Goal: Navigation & Orientation: Find specific page/section

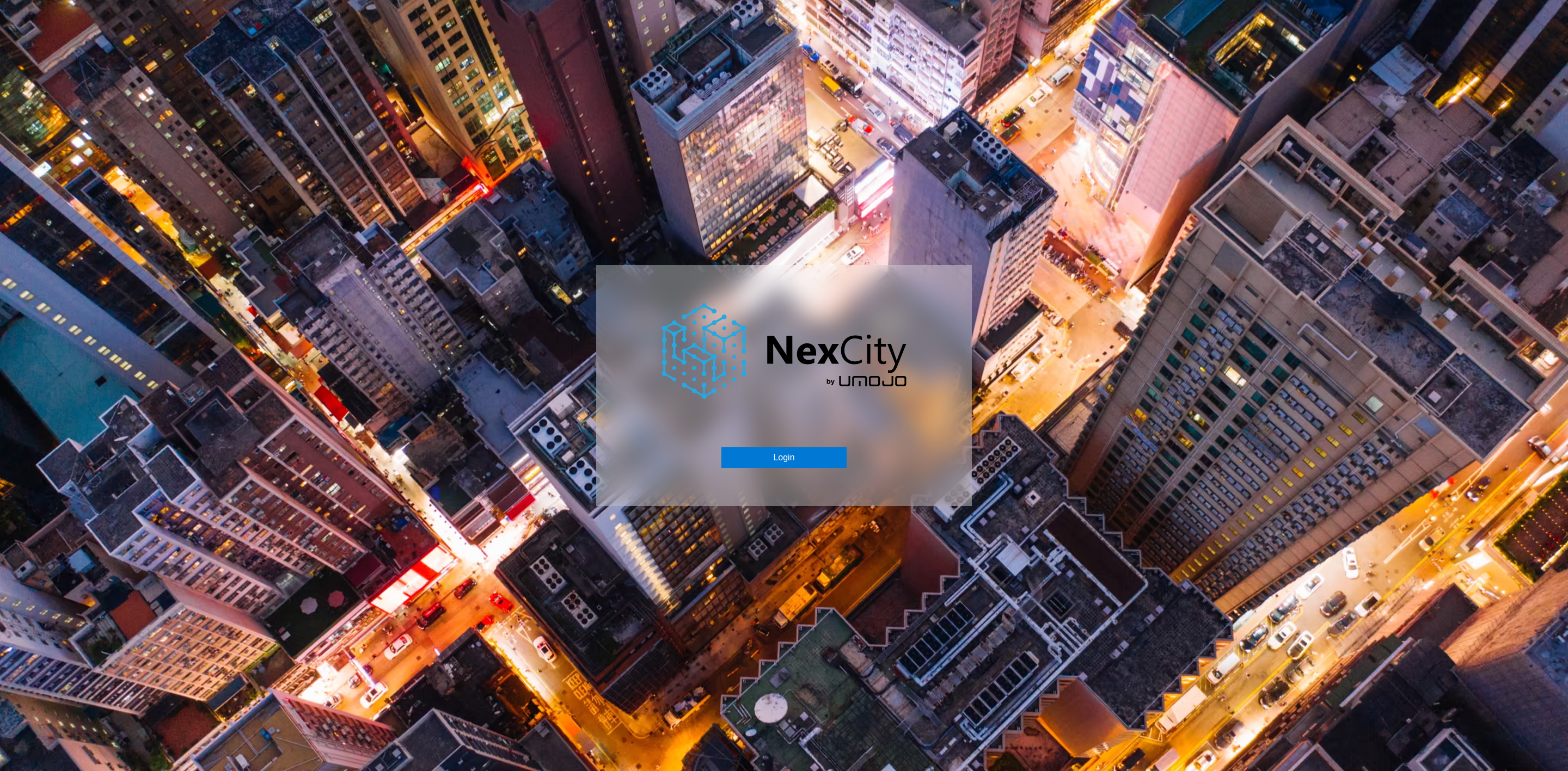
click at [773, 448] on button "Login" at bounding box center [783, 458] width 124 height 20
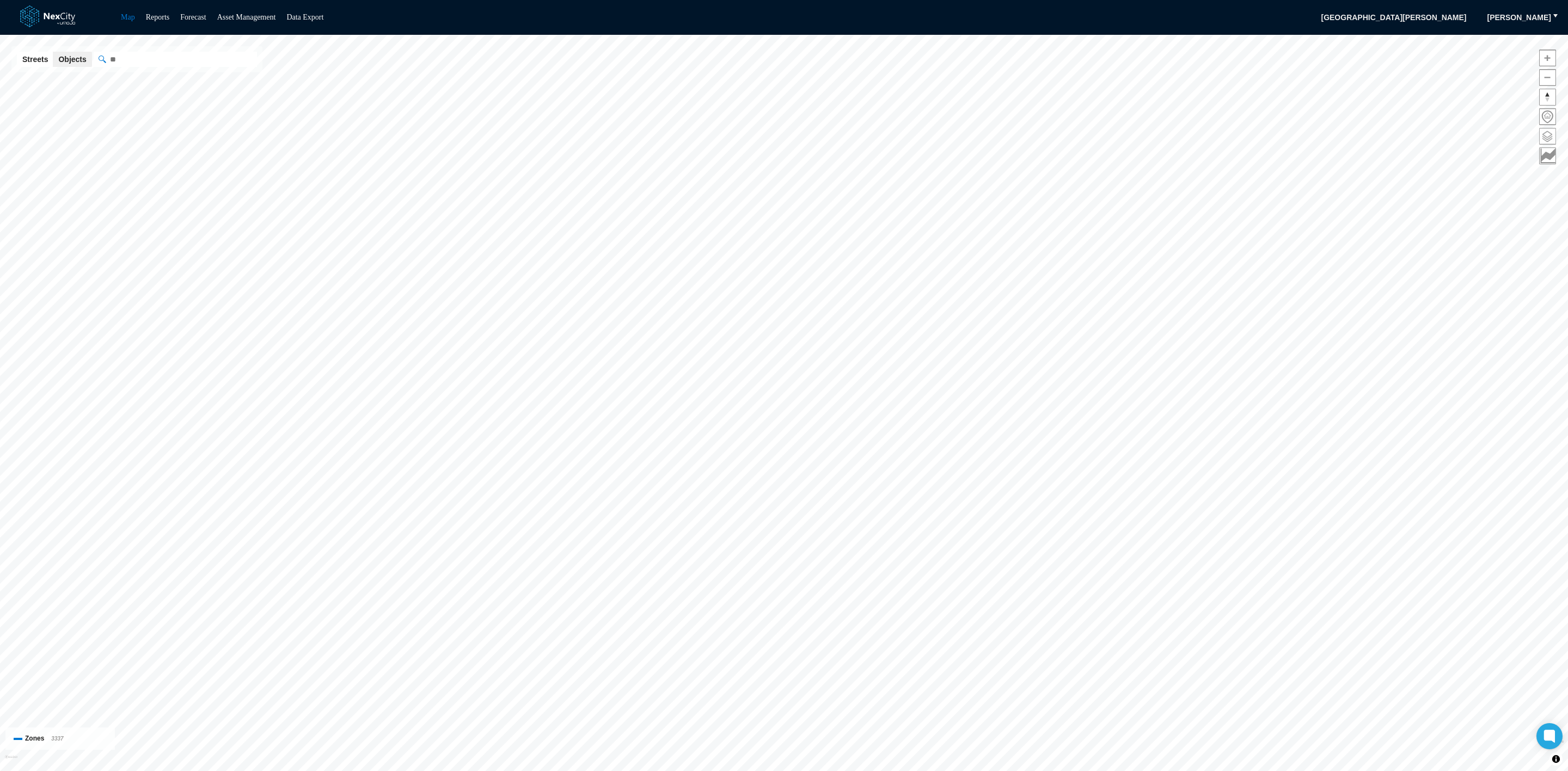
drag, startPoint x: 1547, startPoint y: 126, endPoint x: 1547, endPoint y: 132, distance: 6.0
click at [1547, 126] on div at bounding box center [1548, 105] width 17 height 118
click at [1547, 137] on span at bounding box center [1548, 136] width 16 height 16
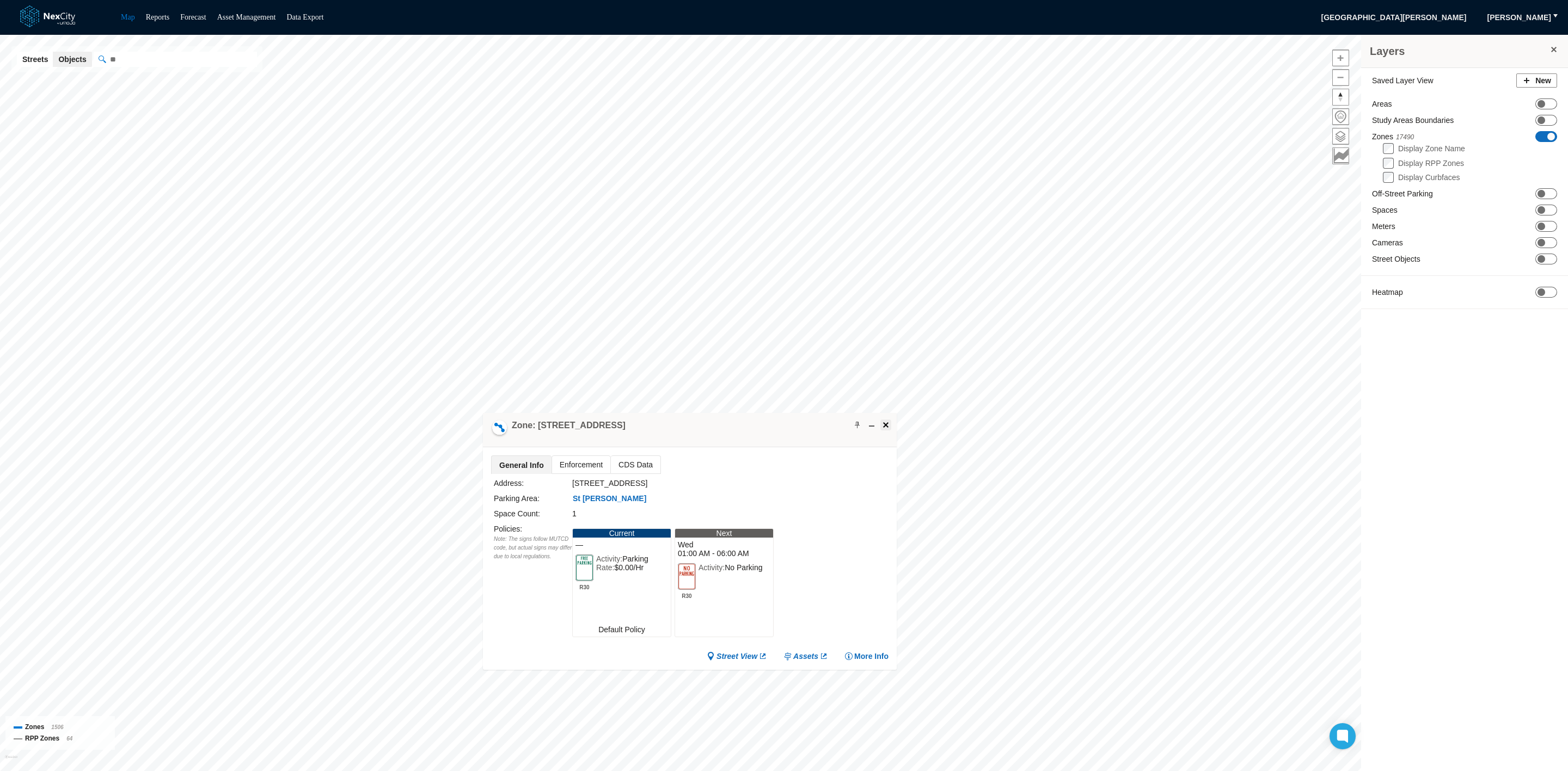
click at [882, 425] on span at bounding box center [886, 425] width 8 height 8
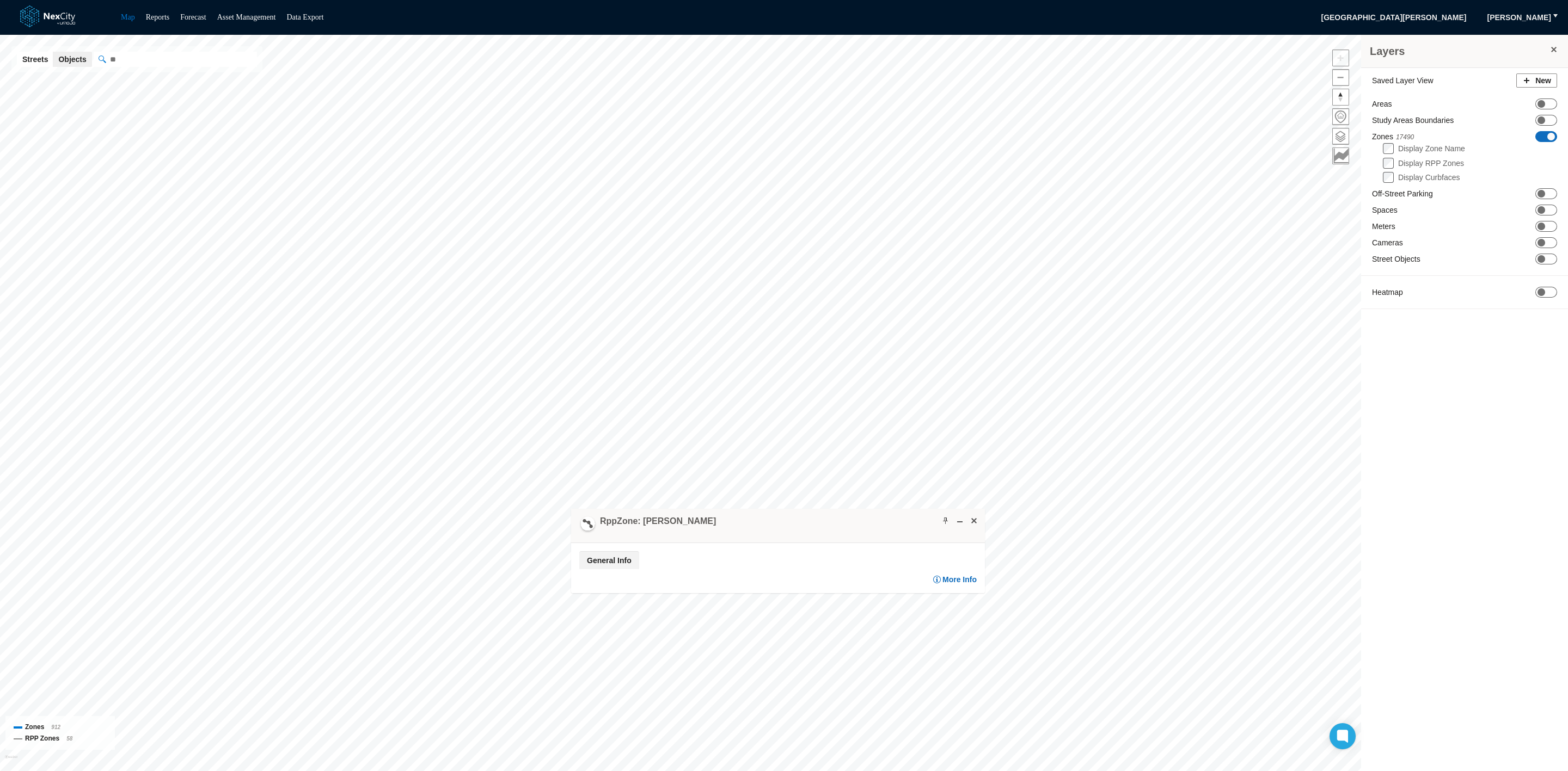
click at [1543, 134] on span "ON OFF" at bounding box center [1546, 136] width 22 height 11
click at [1543, 134] on span at bounding box center [1541, 136] width 8 height 8
